Goal: Navigation & Orientation: Find specific page/section

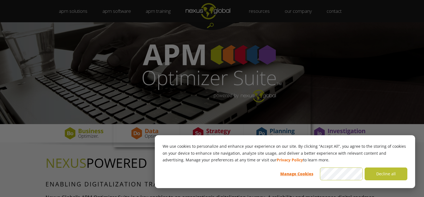
click at [90, 41] on div at bounding box center [214, 99] width 429 height 199
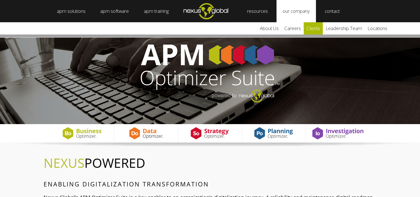
click at [319, 28] on link "clients" at bounding box center [313, 28] width 19 height 12
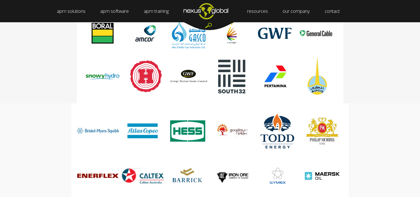
scroll to position [472, 0]
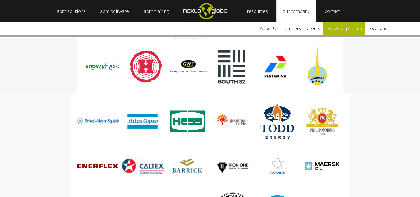
click at [349, 29] on link "leadership team" at bounding box center [344, 28] width 42 height 12
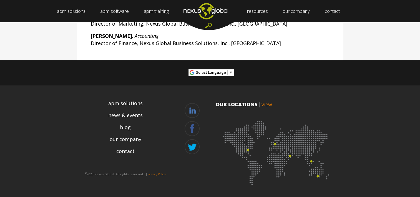
scroll to position [264, 0]
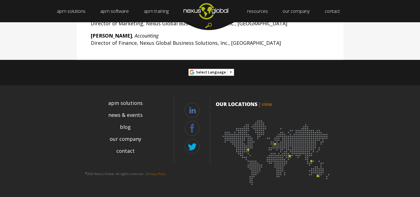
click at [248, 149] on img at bounding box center [277, 150] width 122 height 75
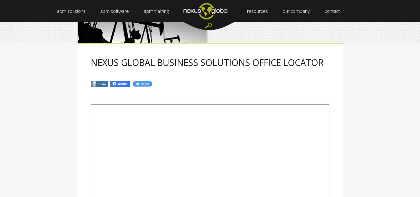
scroll to position [56, 0]
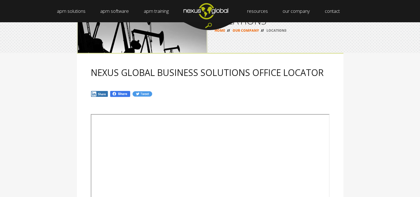
scroll to position [0, 0]
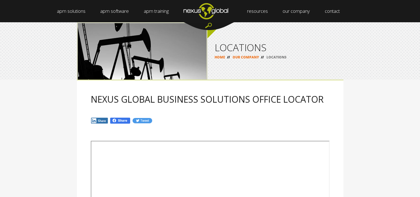
click at [278, 56] on div "HOME // OUR COMPANY // LOCATIONS" at bounding box center [276, 57] width 122 height 4
click at [244, 58] on link "OUR COMPANY" at bounding box center [246, 57] width 26 height 5
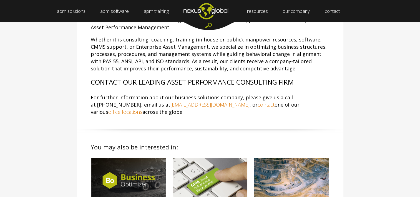
scroll to position [139, 0]
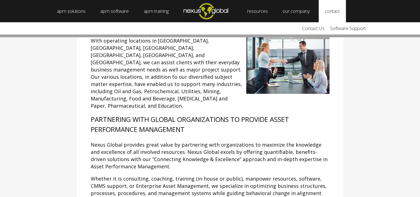
click at [342, 14] on link "contact" at bounding box center [332, 11] width 27 height 22
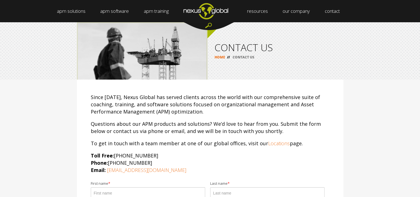
scroll to position [28, 0]
